Goal: Find specific page/section: Find specific page/section

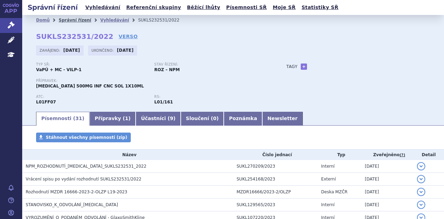
click at [65, 22] on link "Správní řízení" at bounding box center [75, 20] width 33 height 5
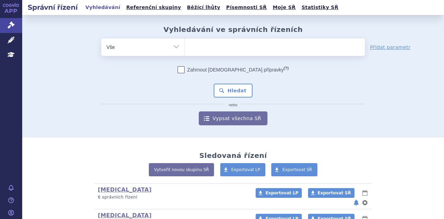
click at [215, 47] on ul at bounding box center [275, 46] width 180 height 15
click at [185, 47] on select at bounding box center [185, 46] width 0 height 17
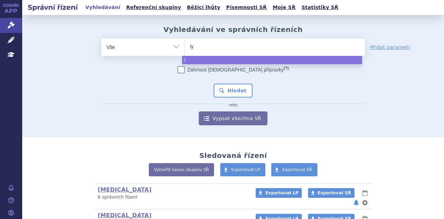
type input "lyn"
type input "lynp"
type input "lynpar"
type input "lynparz"
type input "[MEDICAL_DATA]"
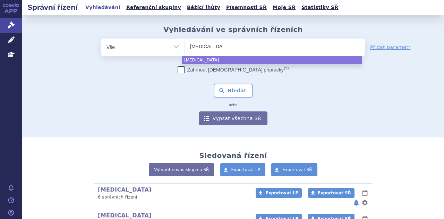
select select "[MEDICAL_DATA]"
